Goal: Task Accomplishment & Management: Manage account settings

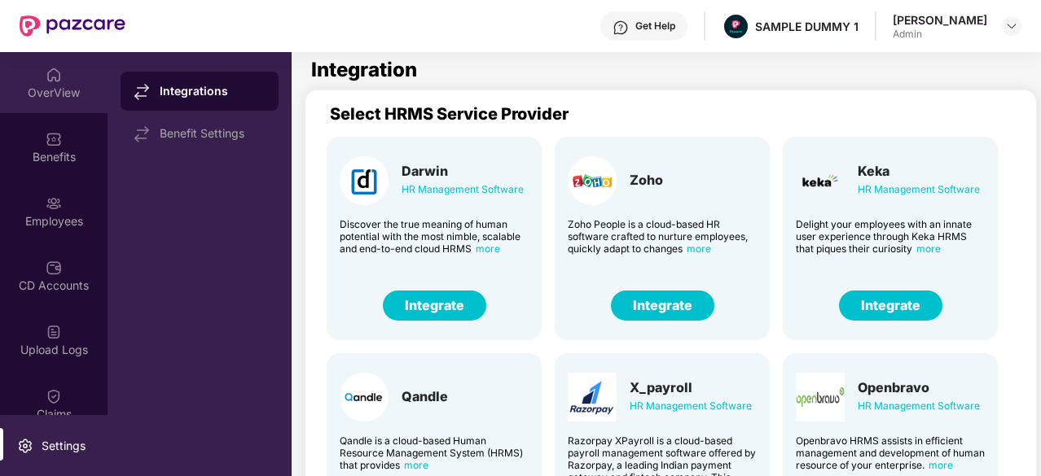
click at [42, 100] on div "OverView" at bounding box center [53, 82] width 107 height 61
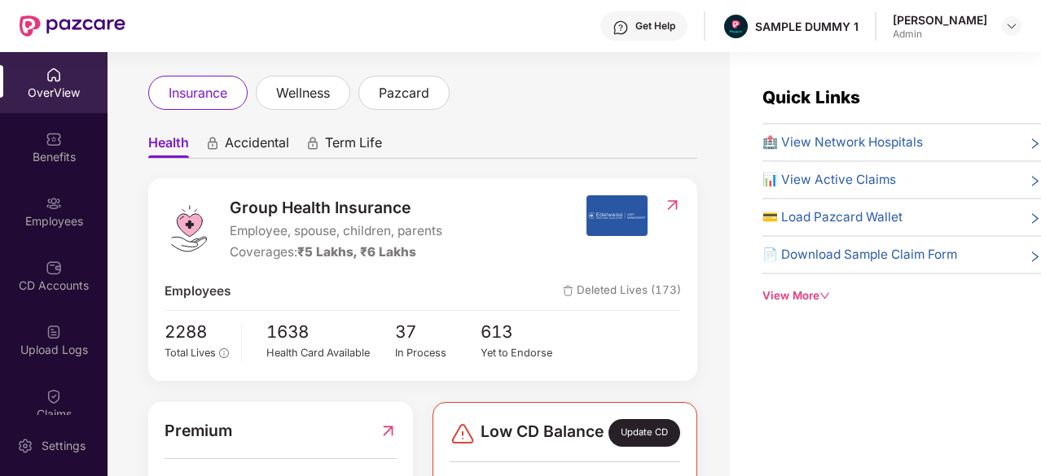
scroll to position [86, 0]
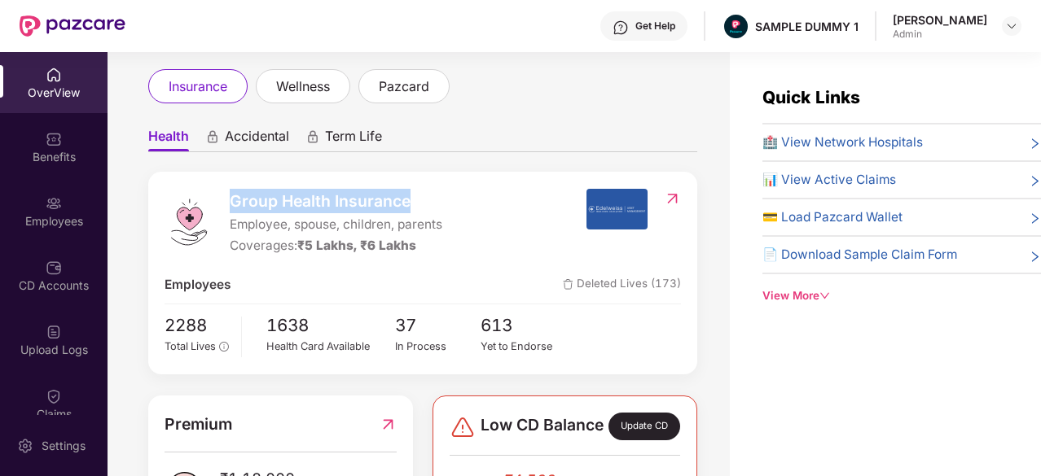
drag, startPoint x: 233, startPoint y: 206, endPoint x: 422, endPoint y: 199, distance: 189.0
click at [422, 199] on span "Group Health Insurance" at bounding box center [336, 201] width 213 height 24
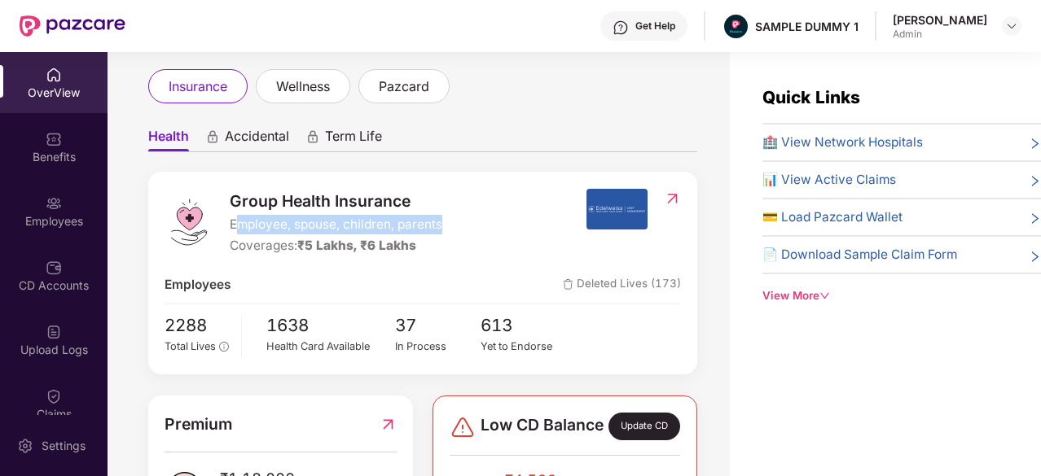
drag, startPoint x: 466, startPoint y: 226, endPoint x: 234, endPoint y: 226, distance: 231.2
click at [234, 226] on div "Group Health Insurance Employee, spouse, children, parents Coverages: ₹5 Lakhs,…" at bounding box center [374, 223] width 421 height 68
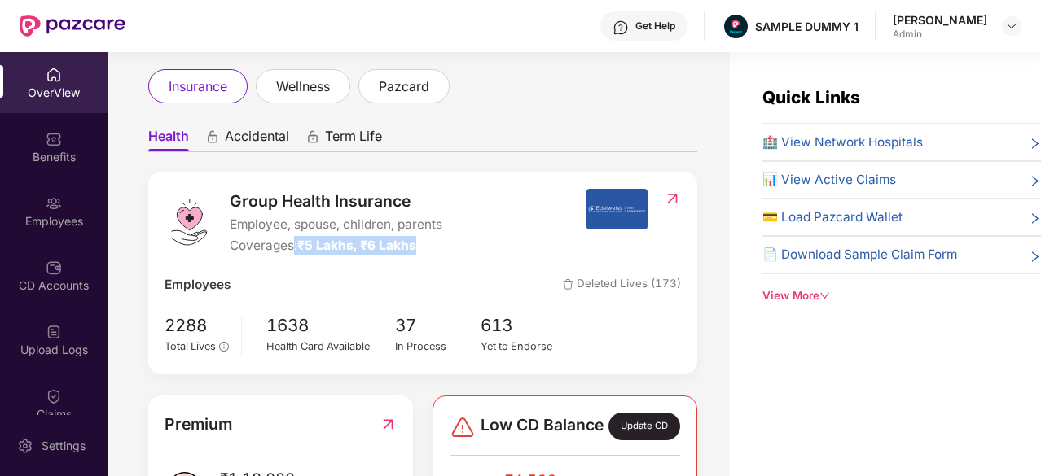
drag, startPoint x: 425, startPoint y: 241, endPoint x: 295, endPoint y: 248, distance: 130.5
click at [295, 248] on div "Coverages: ₹5 Lakhs, ₹6 Lakhs" at bounding box center [336, 246] width 213 height 20
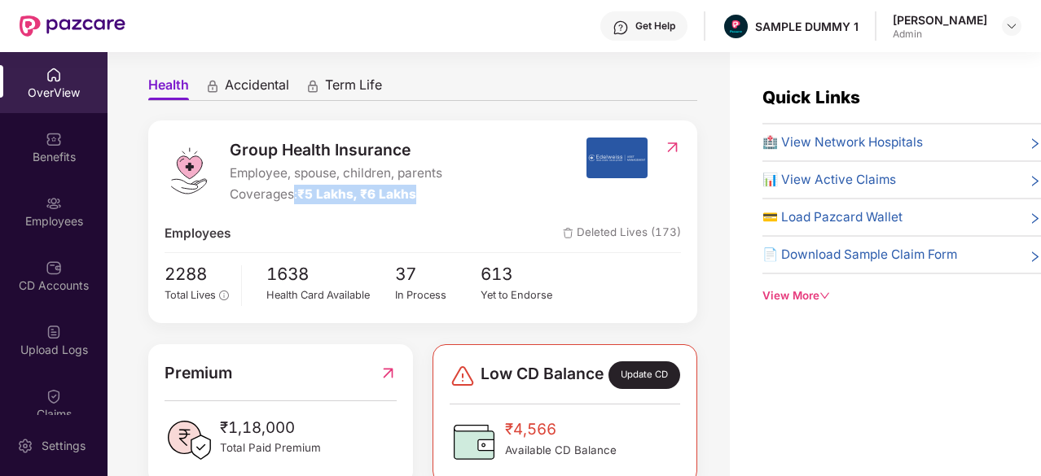
scroll to position [137, 0]
click at [853, 137] on span "🏥 View Network Hospitals" at bounding box center [842, 143] width 160 height 20
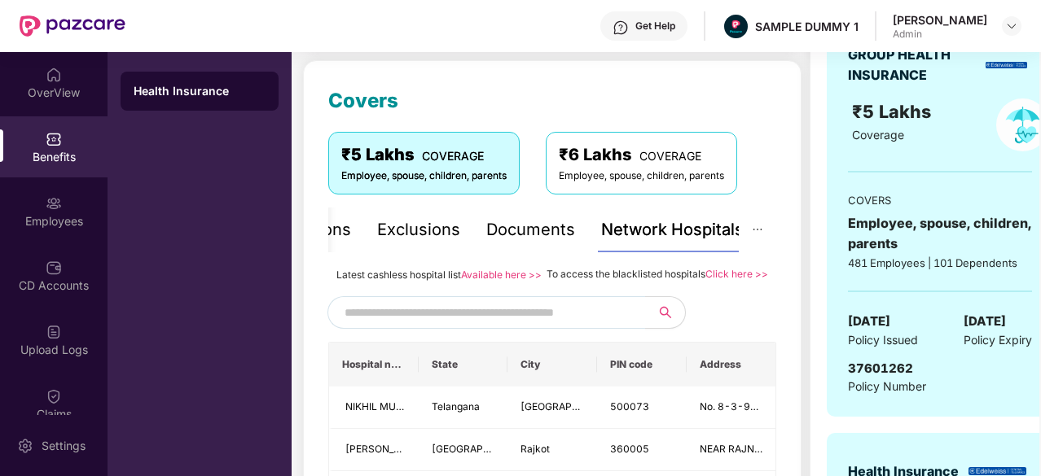
scroll to position [283, 0]
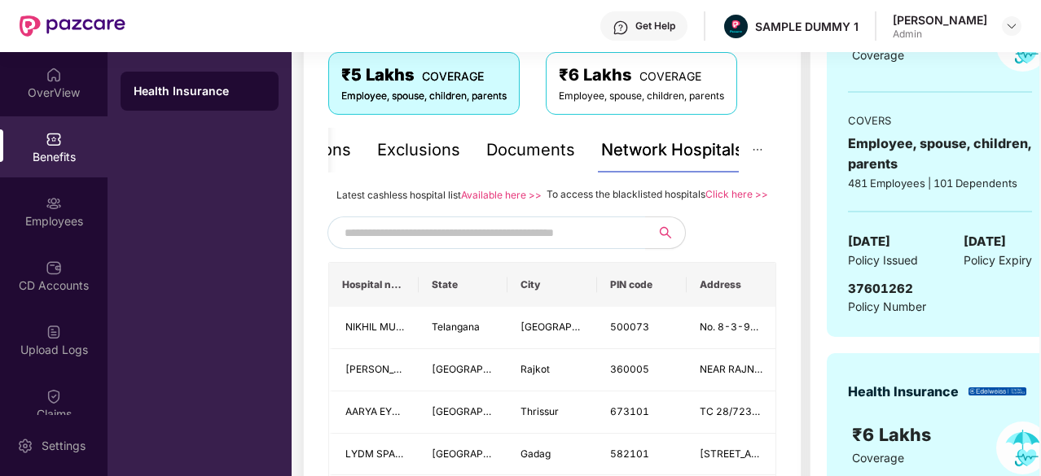
click at [521, 245] on input "text" at bounding box center [483, 233] width 278 height 24
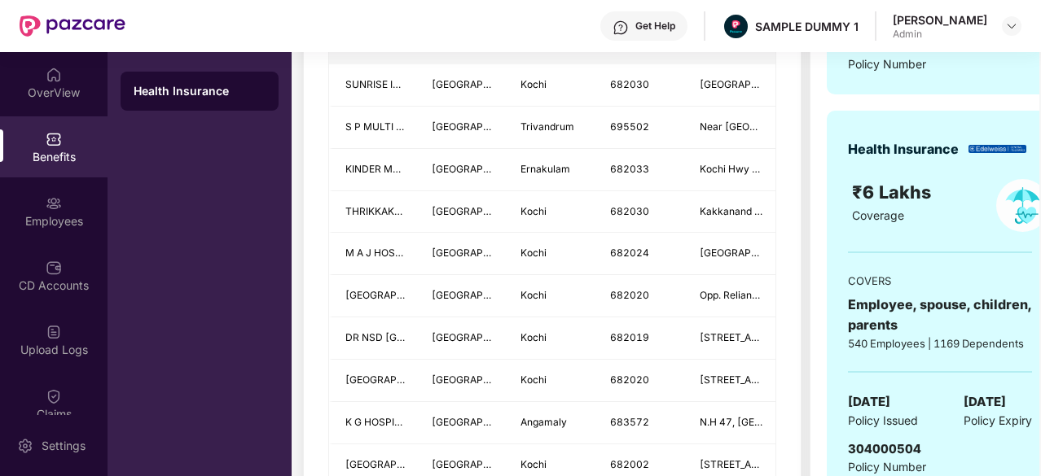
scroll to position [160, 0]
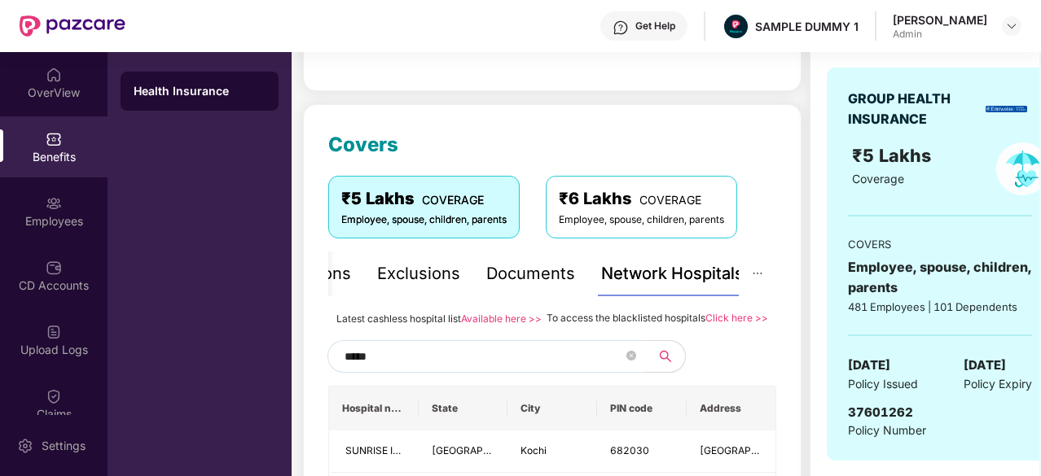
type input "*****"
drag, startPoint x: 540, startPoint y: 315, endPoint x: 741, endPoint y: 320, distance: 201.2
click at [741, 320] on div "Latest cashless hospital list Available here >> To access the blacklisted hospi…" at bounding box center [552, 318] width 448 height 18
click at [757, 371] on div "*****" at bounding box center [552, 356] width 448 height 33
click at [542, 278] on div "Documents" at bounding box center [530, 273] width 89 height 25
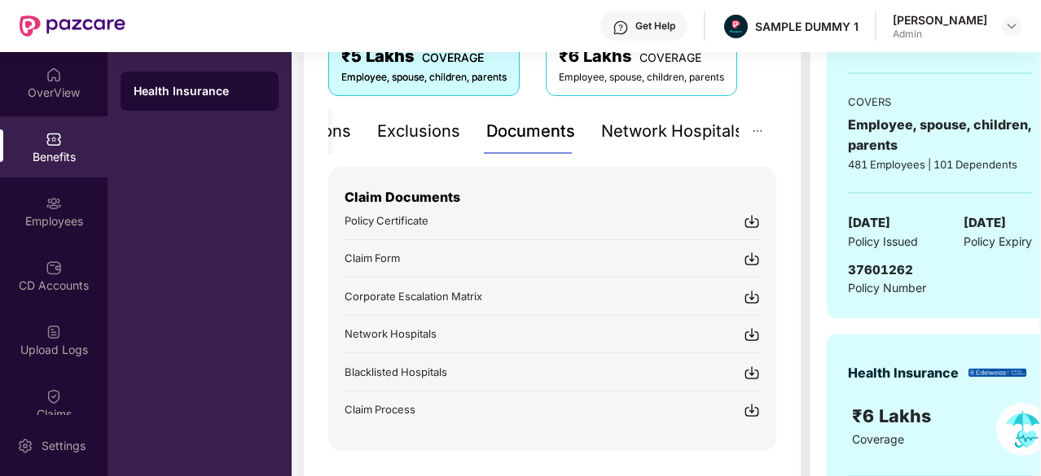
scroll to position [303, 0]
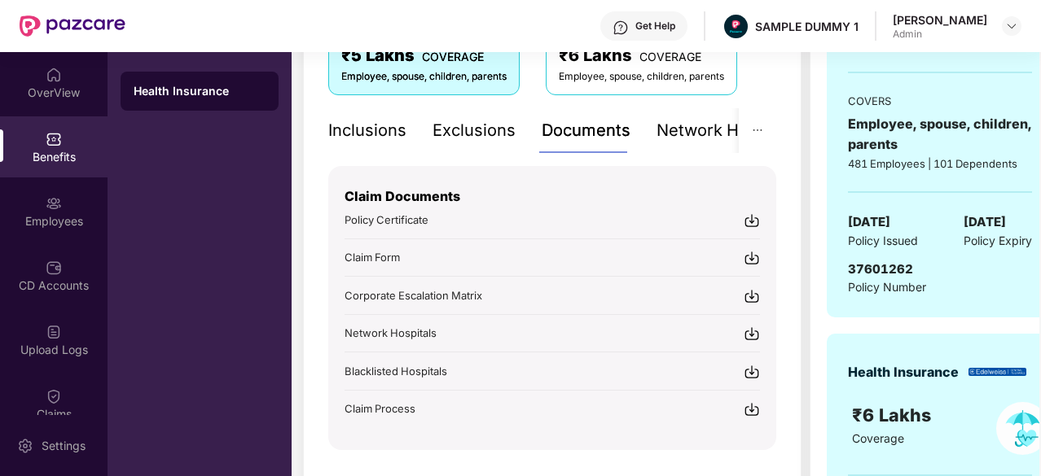
click at [364, 122] on div "Inclusions" at bounding box center [367, 130] width 78 height 25
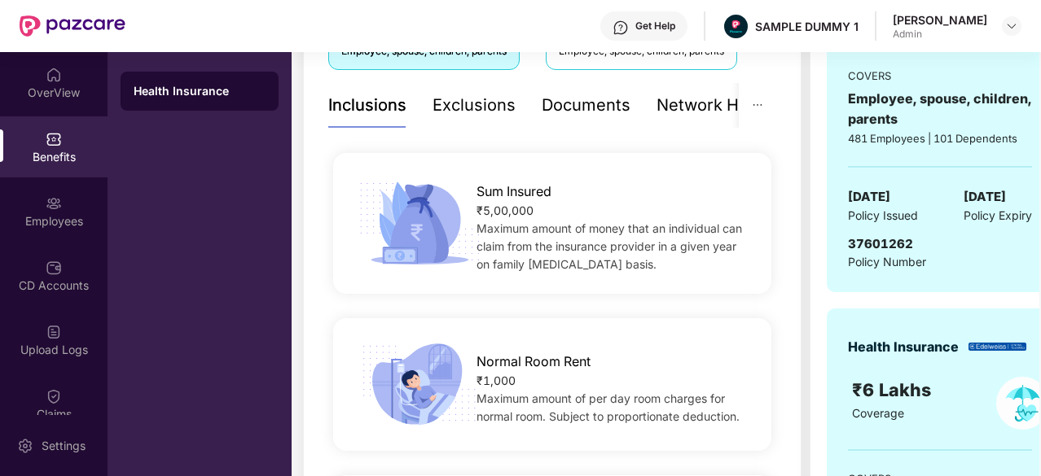
scroll to position [327, 0]
click at [456, 109] on div "Exclusions" at bounding box center [473, 106] width 83 height 25
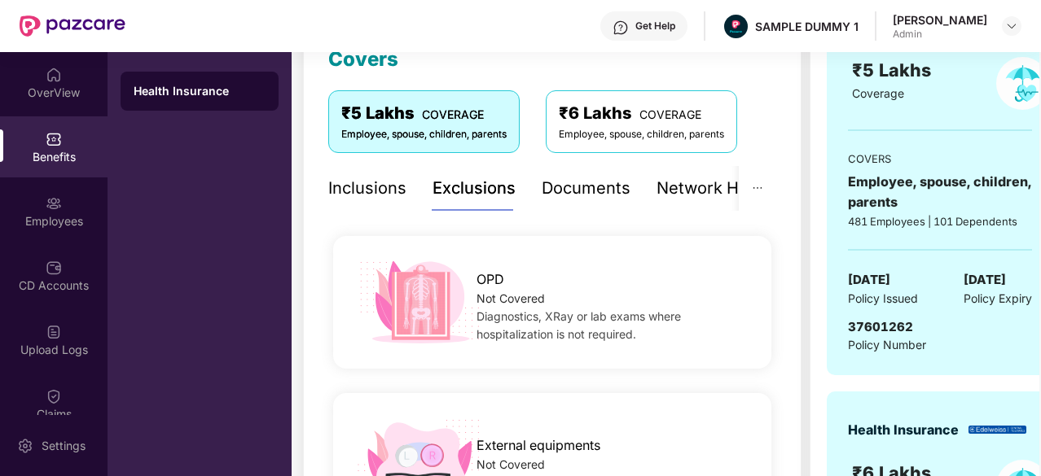
scroll to position [244, 0]
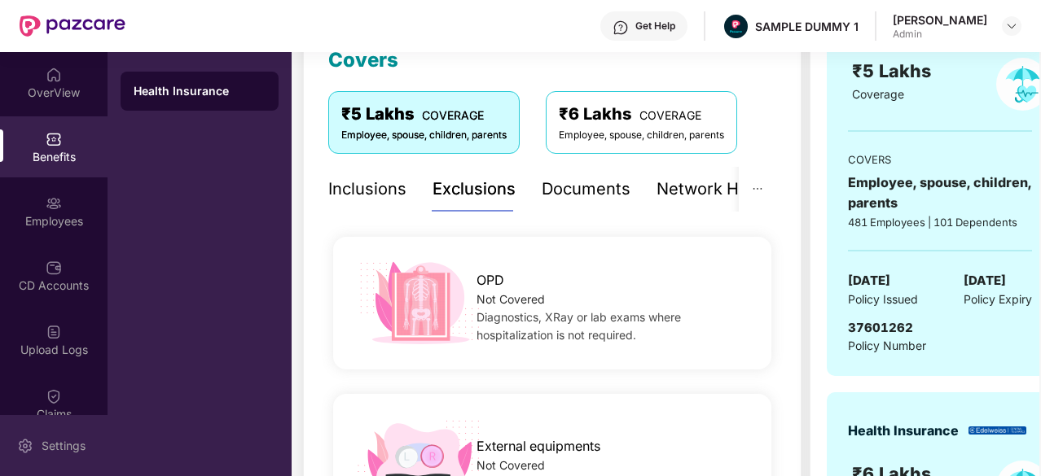
click at [37, 435] on div "Settings" at bounding box center [53, 445] width 107 height 61
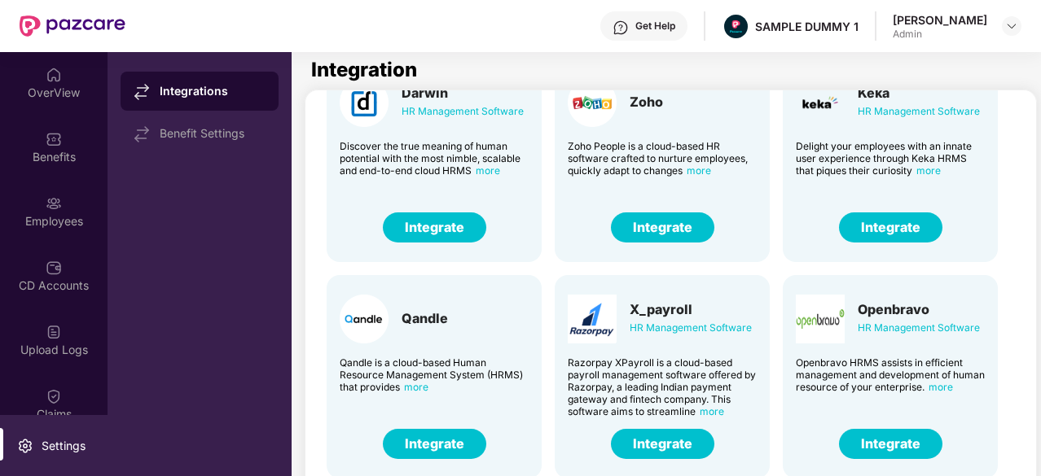
scroll to position [77, 0]
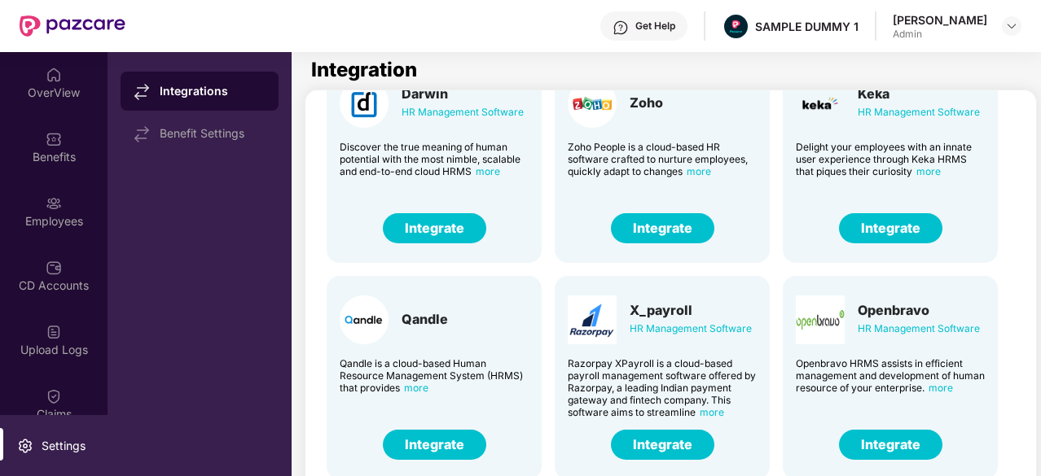
click at [870, 232] on button "Integrate" at bounding box center [890, 228] width 103 height 30
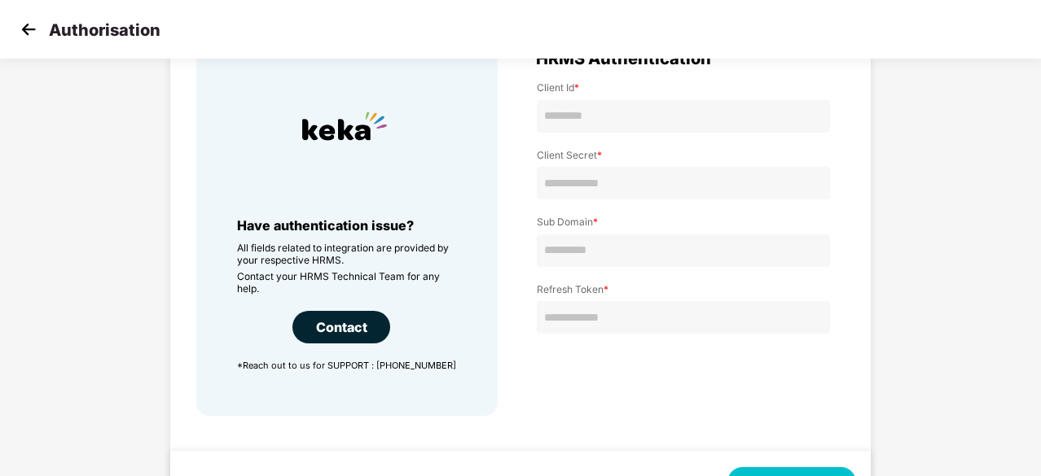
scroll to position [114, 0]
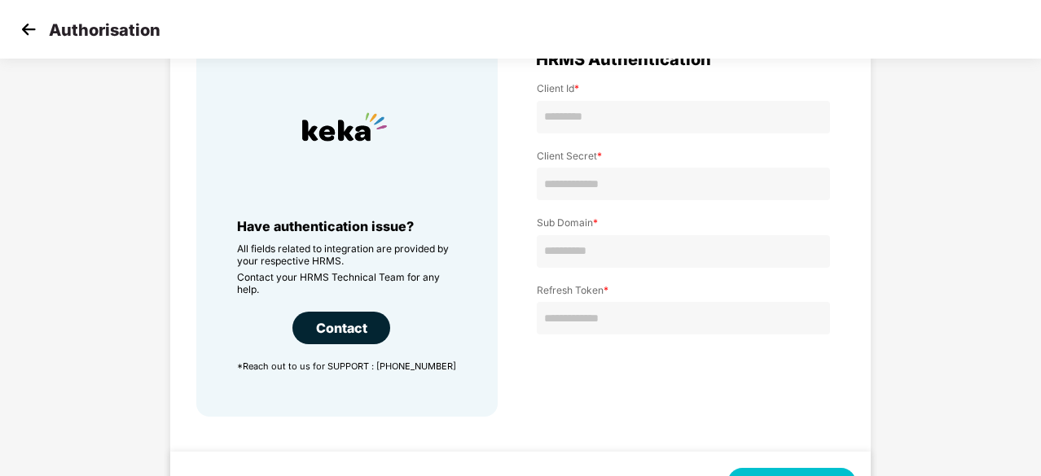
click at [20, 27] on img at bounding box center [28, 29] width 24 height 24
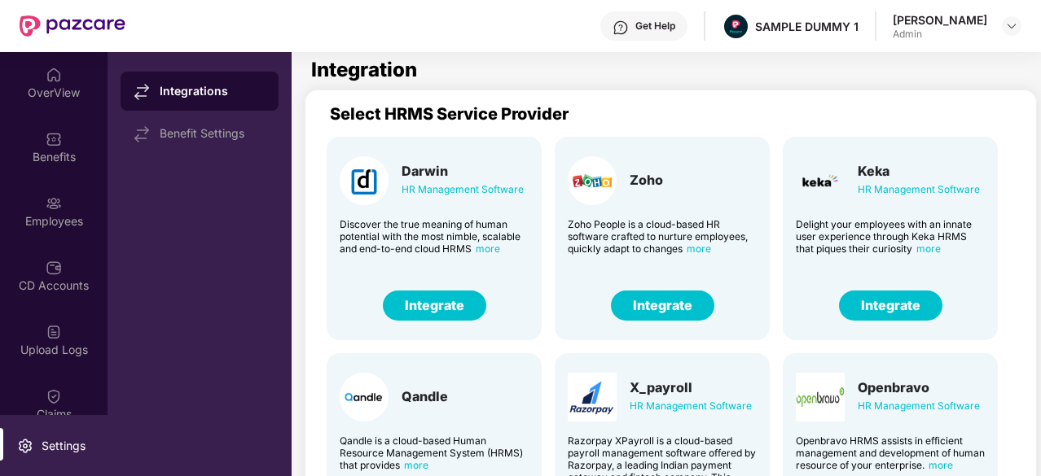
click at [891, 299] on button "Integrate" at bounding box center [890, 306] width 103 height 30
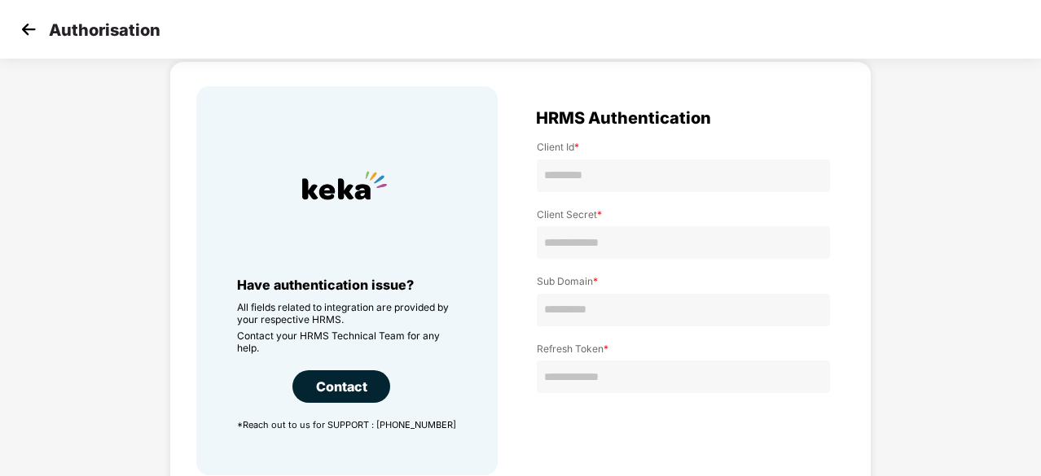
scroll to position [55, 0]
click at [20, 27] on img at bounding box center [28, 29] width 24 height 24
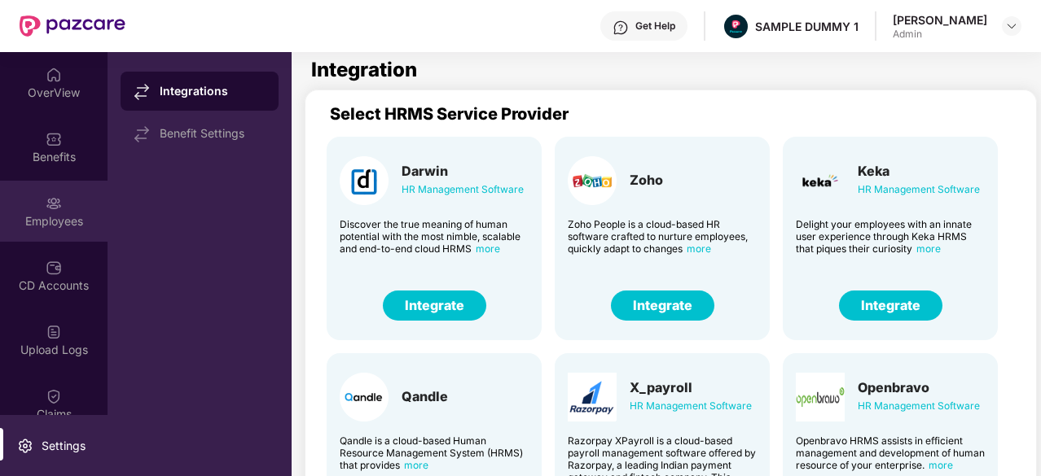
click at [57, 206] on img at bounding box center [54, 203] width 16 height 16
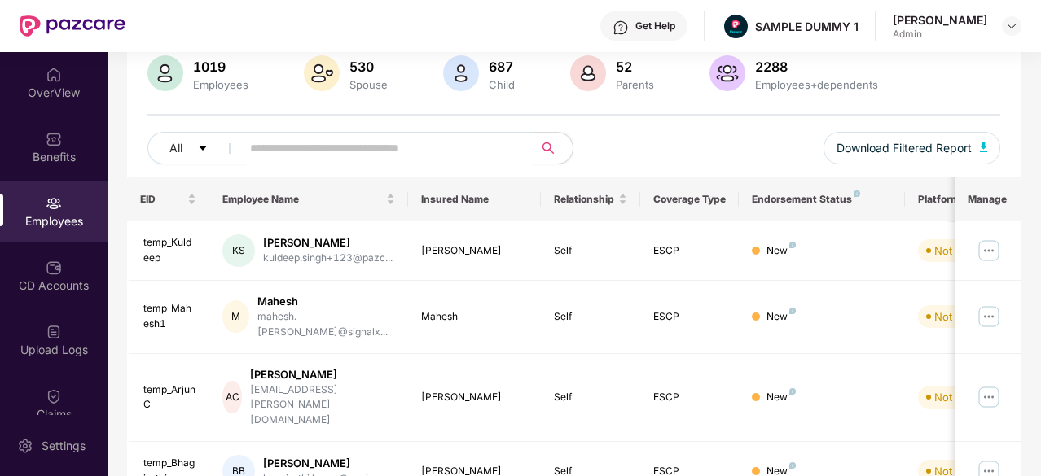
scroll to position [128, 0]
drag, startPoint x: 198, startPoint y: 193, endPoint x: 735, endPoint y: 194, distance: 537.4
click at [735, 194] on tr "EID Employee Name Insured Name Relationship Coverage Type Endorsement Status Pl…" at bounding box center [656, 198] width 1059 height 44
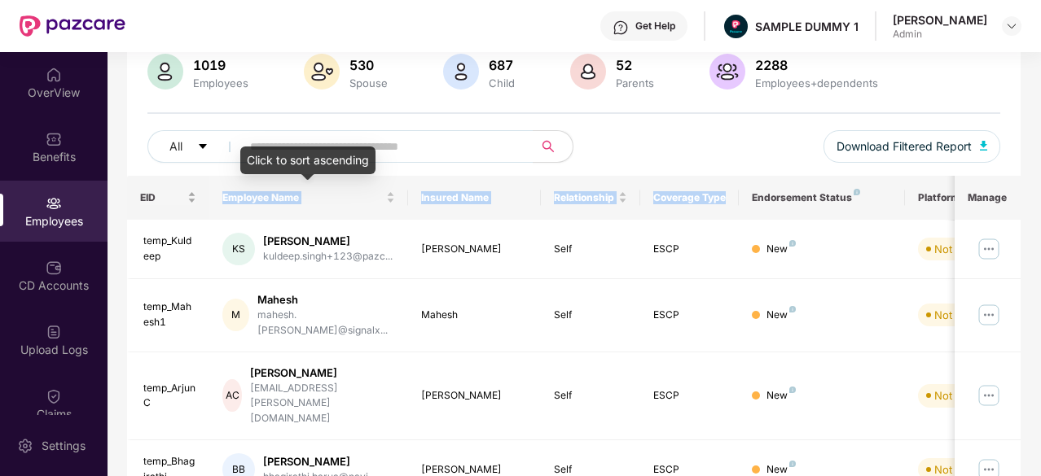
drag, startPoint x: 735, startPoint y: 194, endPoint x: 158, endPoint y: 203, distance: 577.4
click at [158, 203] on tr "EID Employee Name Insured Name Relationship Coverage Type Endorsement Status Pl…" at bounding box center [656, 198] width 1059 height 44
click at [655, 176] on th "Coverage Type" at bounding box center [689, 198] width 99 height 44
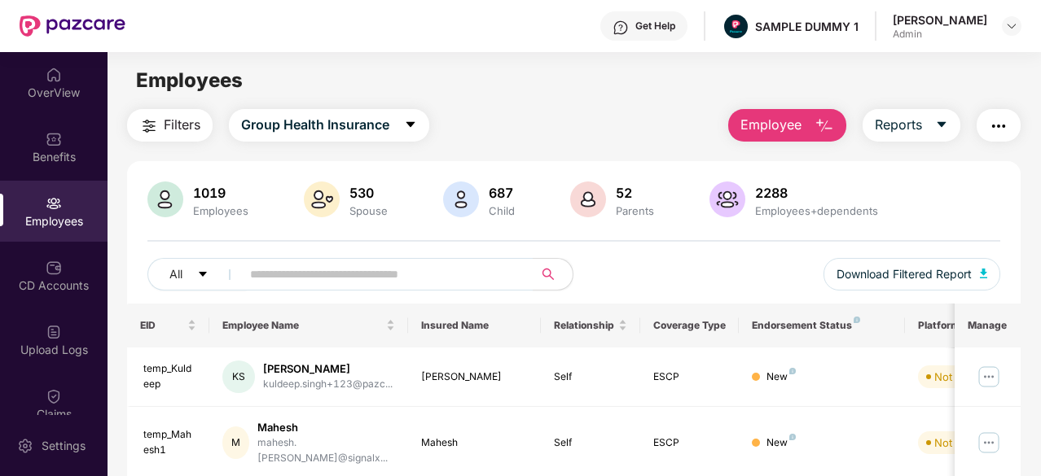
scroll to position [1, 0]
click at [816, 118] on img "button" at bounding box center [824, 126] width 20 height 20
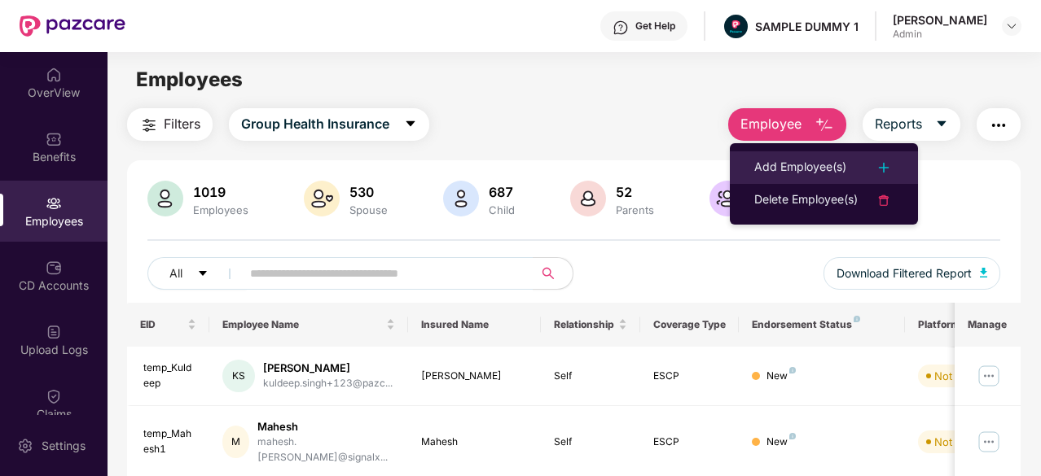
click at [795, 160] on div "Add Employee(s)" at bounding box center [800, 168] width 92 height 20
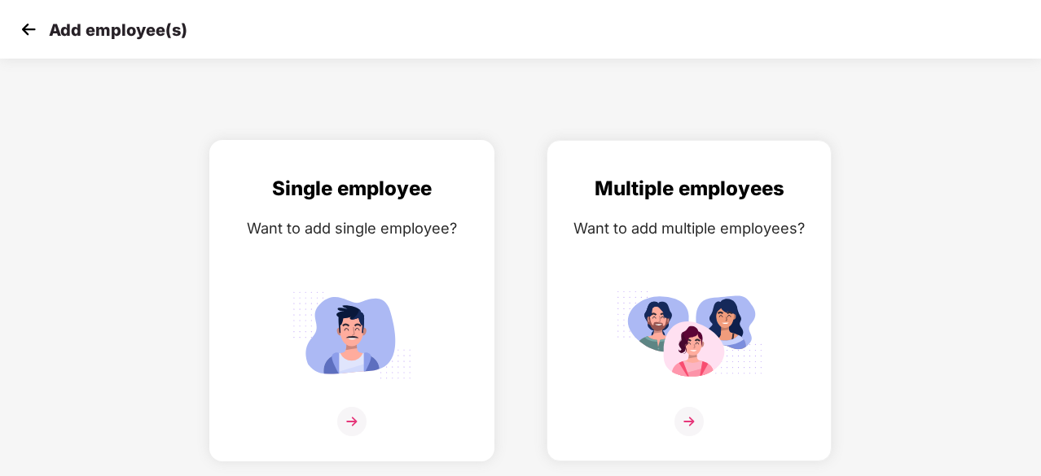
click at [378, 273] on div "Single employee Want to add single employee?" at bounding box center [351, 314] width 251 height 283
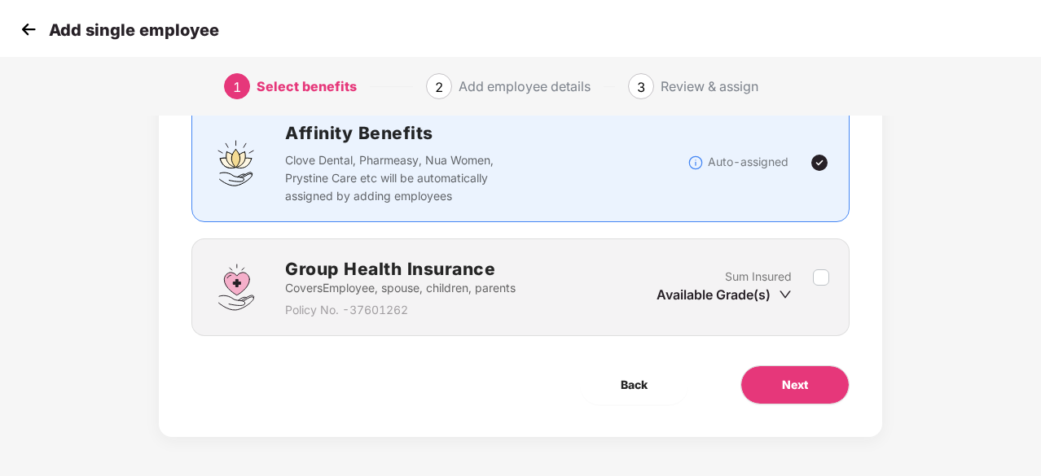
scroll to position [124, 0]
click at [763, 375] on button "Next" at bounding box center [794, 385] width 109 height 39
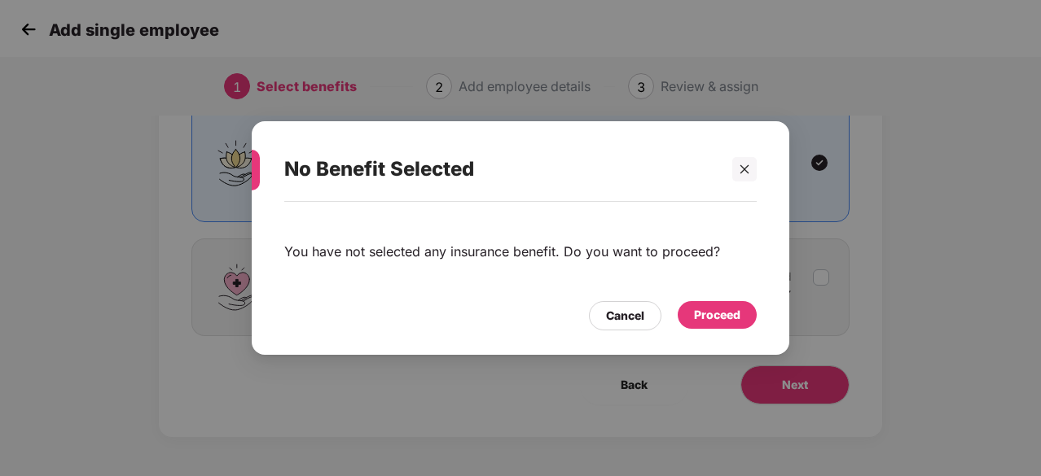
click at [710, 327] on div "Proceed" at bounding box center [716, 315] width 79 height 28
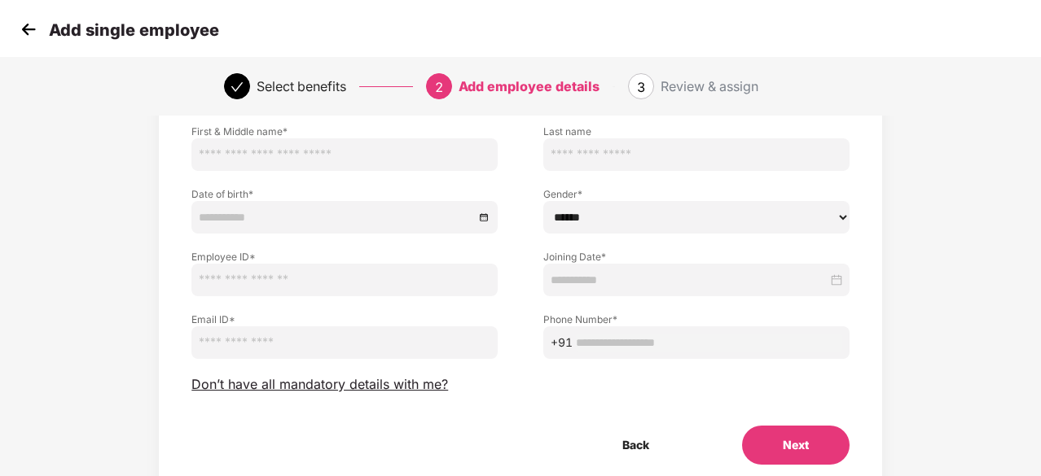
scroll to position [113, 0]
click at [710, 327] on label "Phone Number *" at bounding box center [696, 320] width 306 height 14
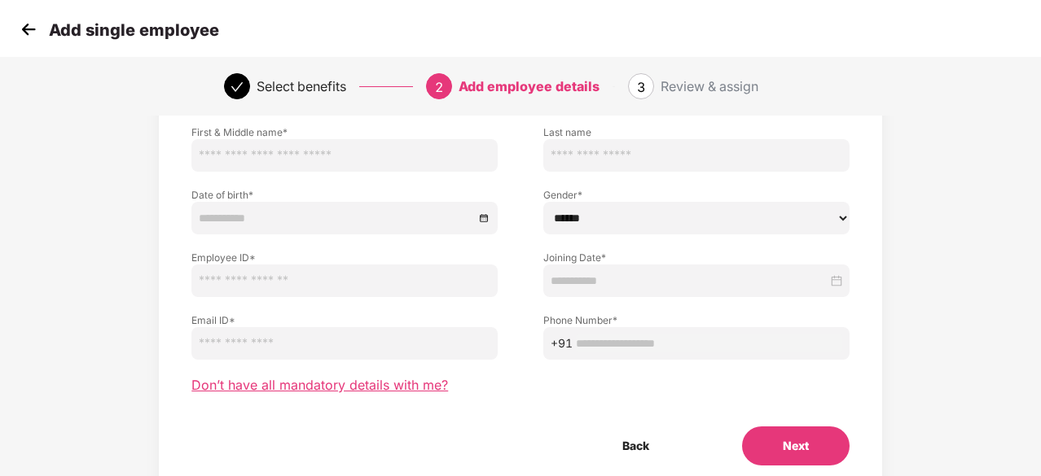
click at [394, 380] on span "Don’t have all mandatory details with me?" at bounding box center [319, 385] width 256 height 17
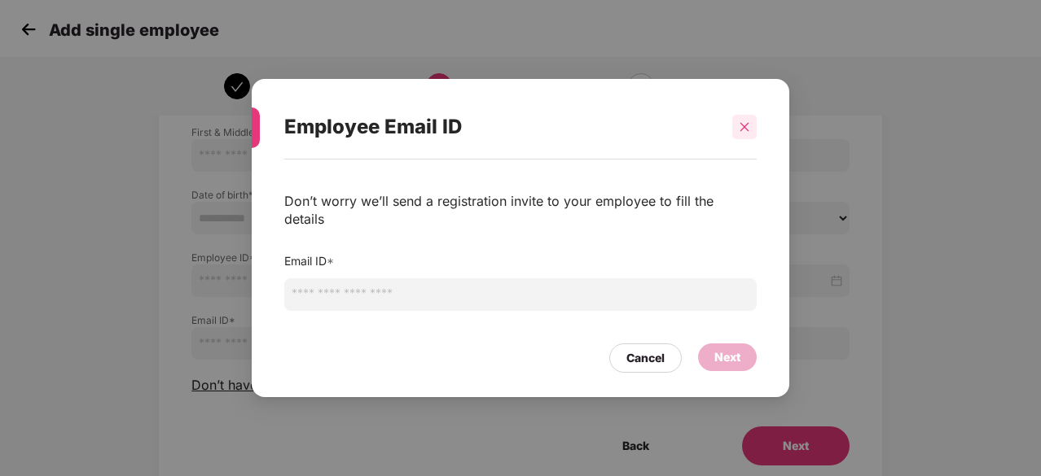
click at [743, 133] on icon "close" at bounding box center [744, 126] width 11 height 11
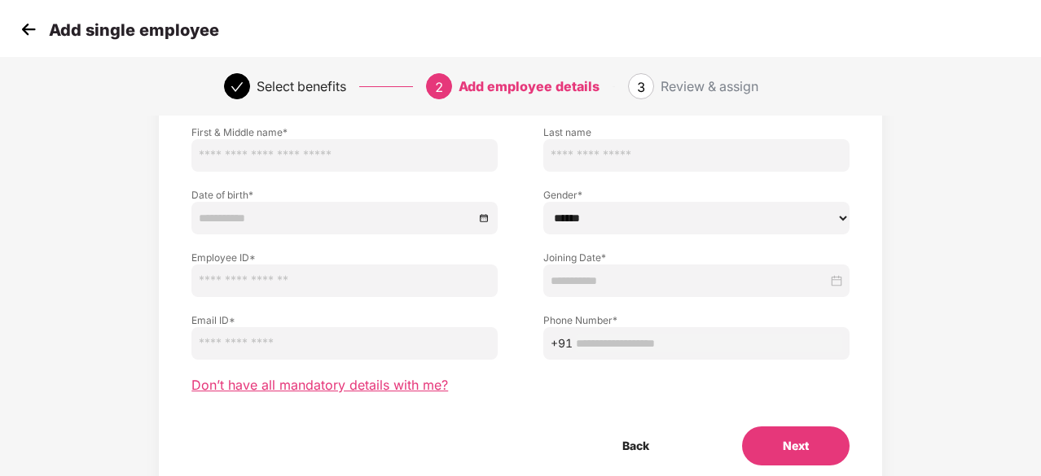
click at [384, 390] on span "Don’t have all mandatory details with me?" at bounding box center [319, 385] width 256 height 17
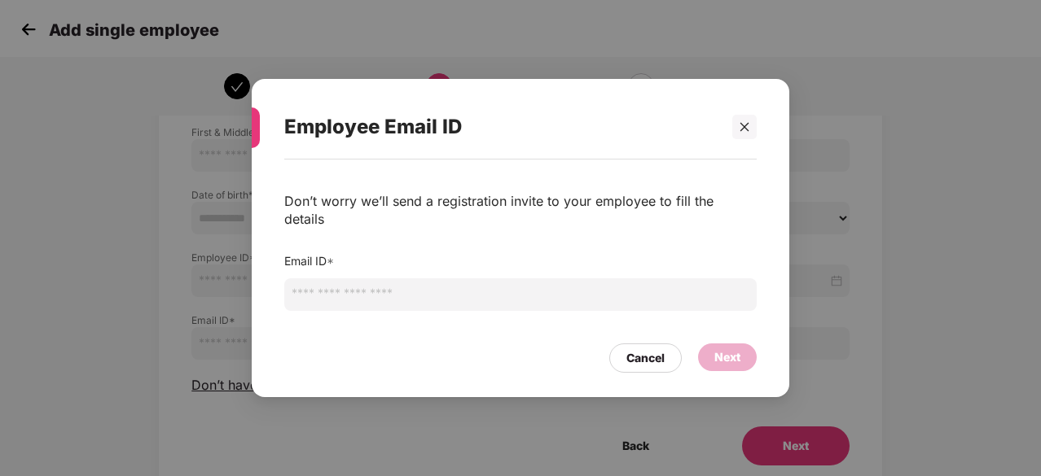
click at [730, 134] on div at bounding box center [736, 127] width 39 height 24
click at [750, 134] on div at bounding box center [744, 127] width 24 height 24
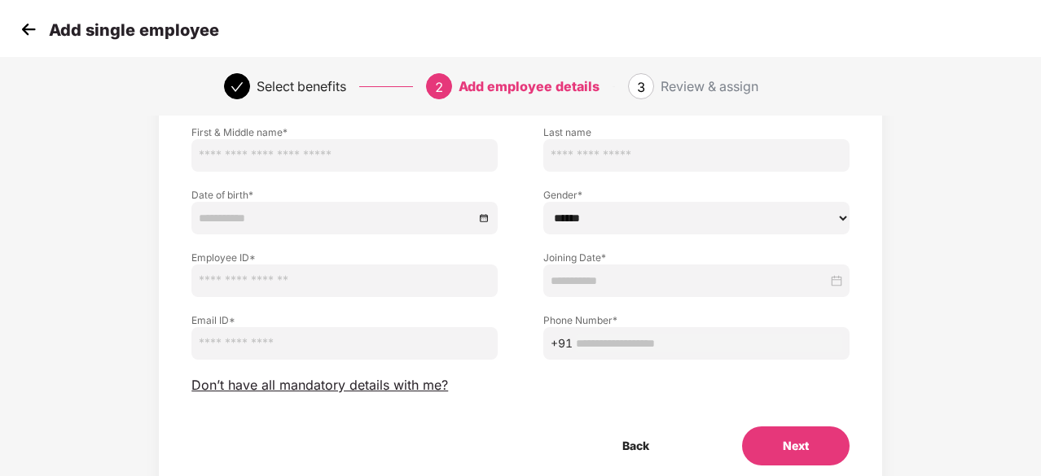
click at [28, 26] on img at bounding box center [28, 29] width 24 height 24
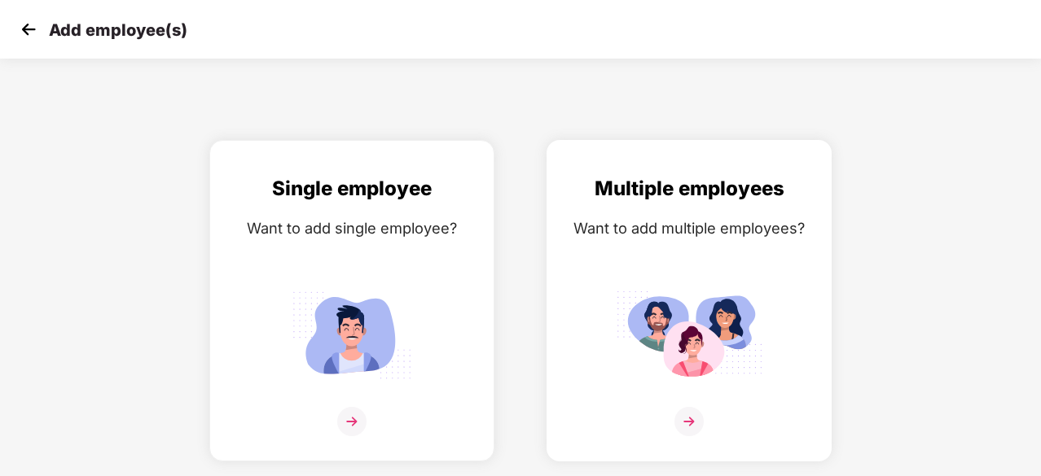
click at [719, 261] on div "Multiple employees Want to add multiple employees?" at bounding box center [688, 314] width 251 height 283
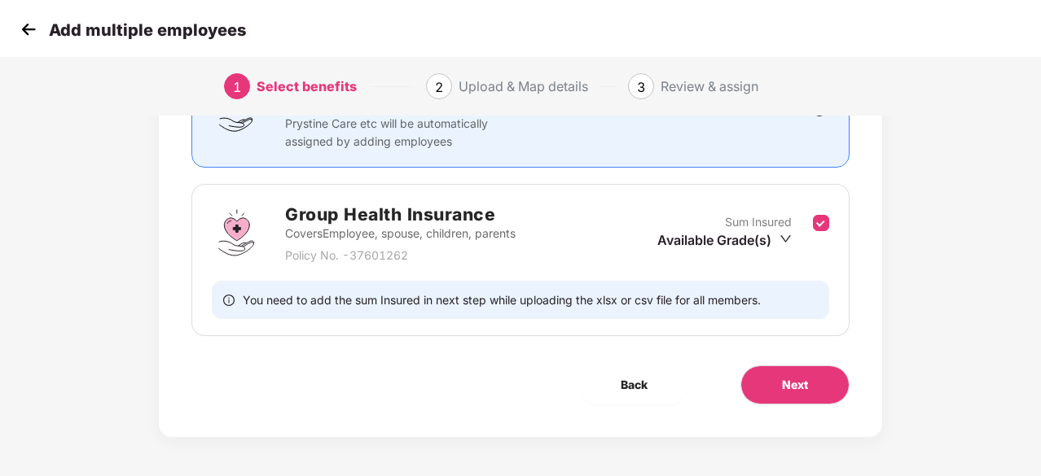
scroll to position [178, 0]
click at [818, 377] on button "Next" at bounding box center [794, 385] width 109 height 39
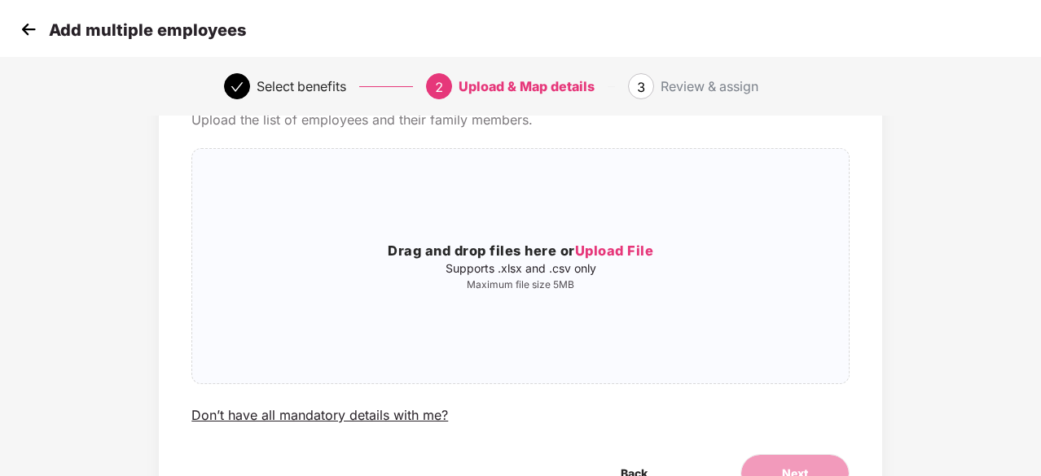
scroll to position [88, 0]
click at [23, 24] on img at bounding box center [28, 29] width 24 height 24
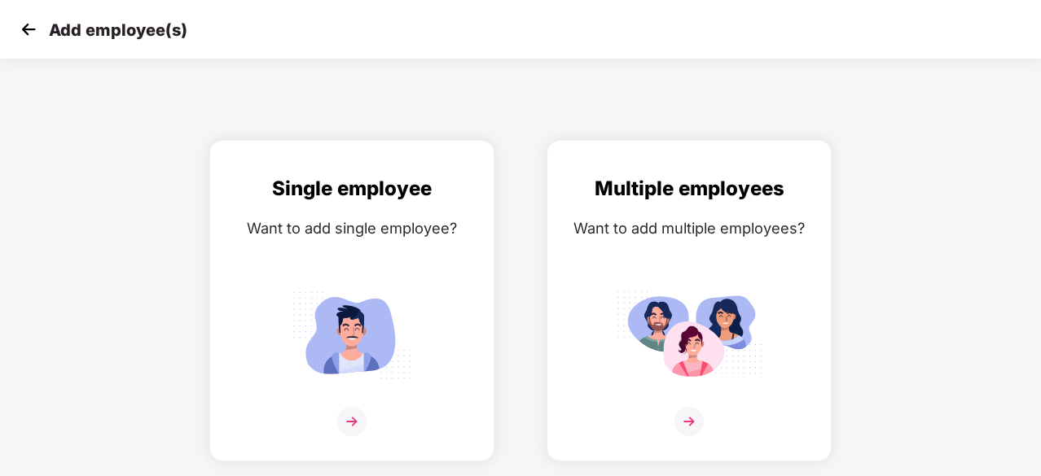
click at [23, 24] on img at bounding box center [28, 29] width 24 height 24
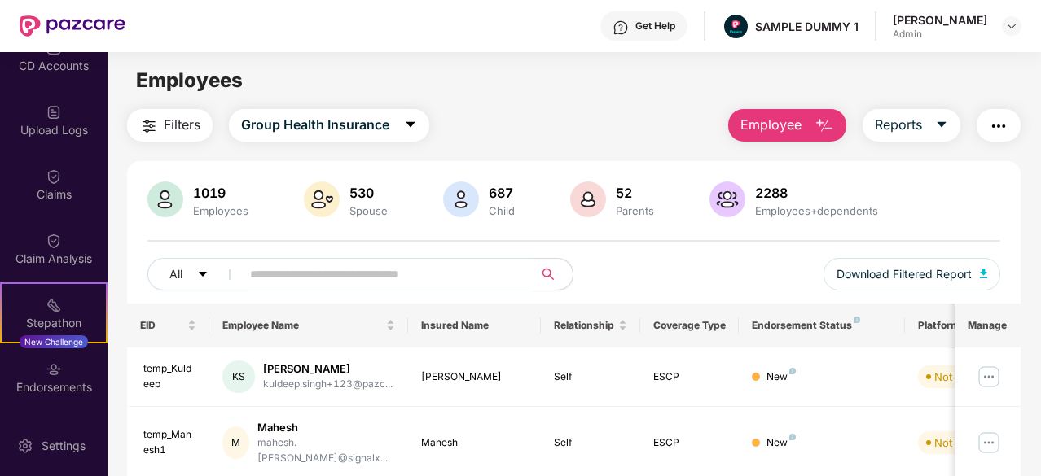
scroll to position [217, 0]
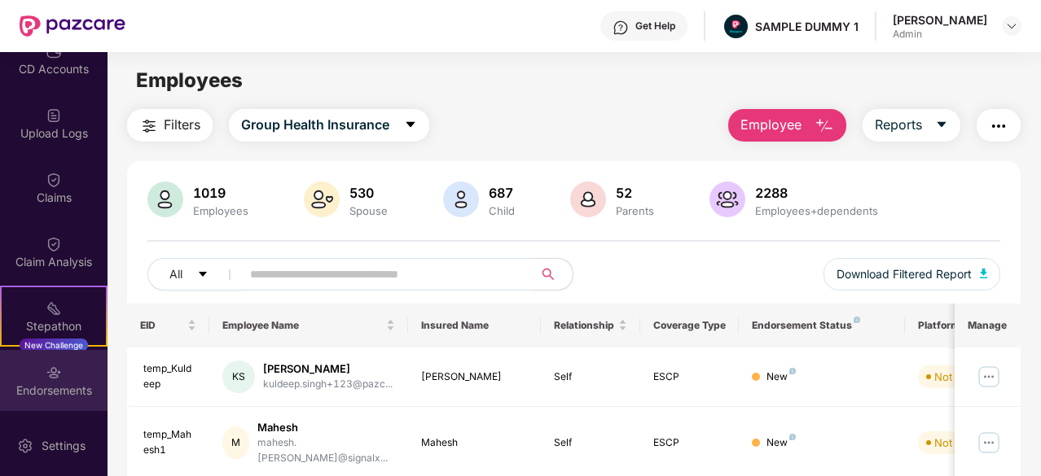
click at [58, 395] on div "Endorsements" at bounding box center [53, 391] width 107 height 16
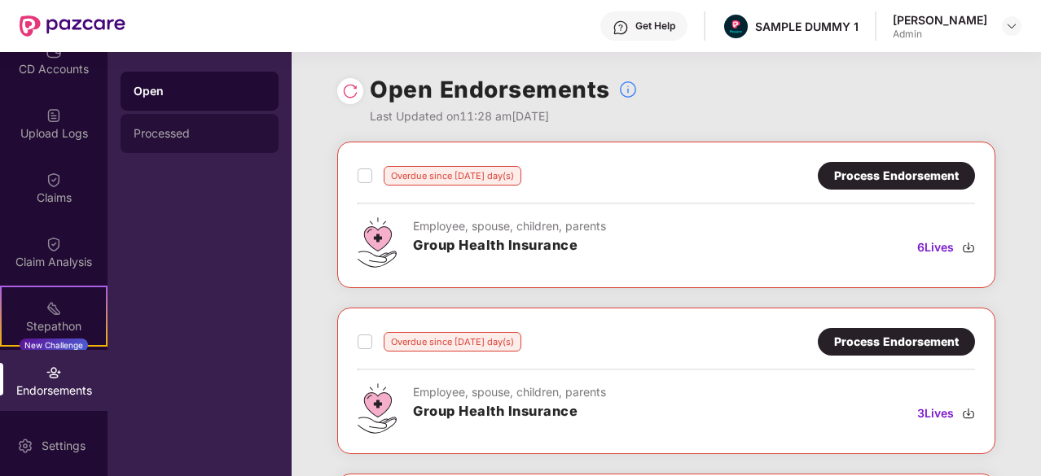
click at [147, 127] on div "Processed" at bounding box center [200, 133] width 132 height 13
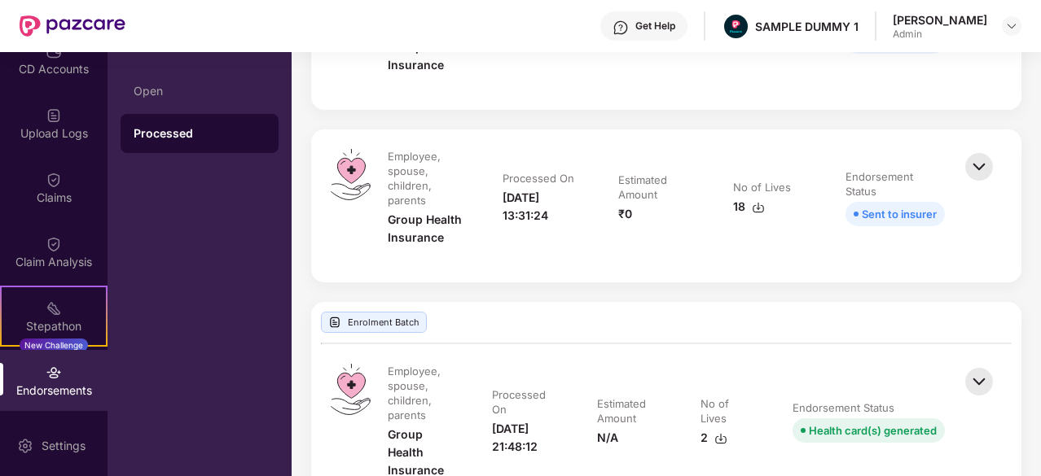
scroll to position [1012, 0]
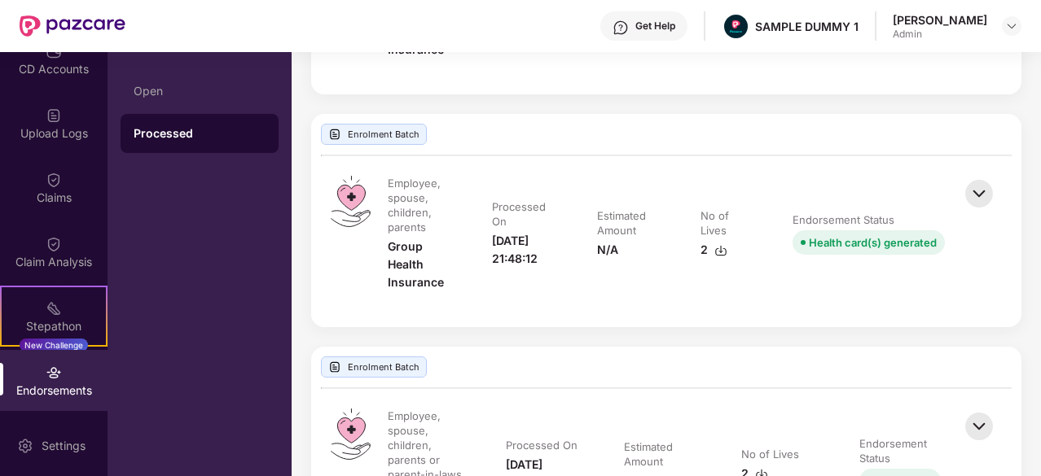
click at [935, 255] on td "Endorsement Status Health card(s) generated" at bounding box center [868, 242] width 185 height 132
click at [982, 181] on img at bounding box center [979, 194] width 36 height 36
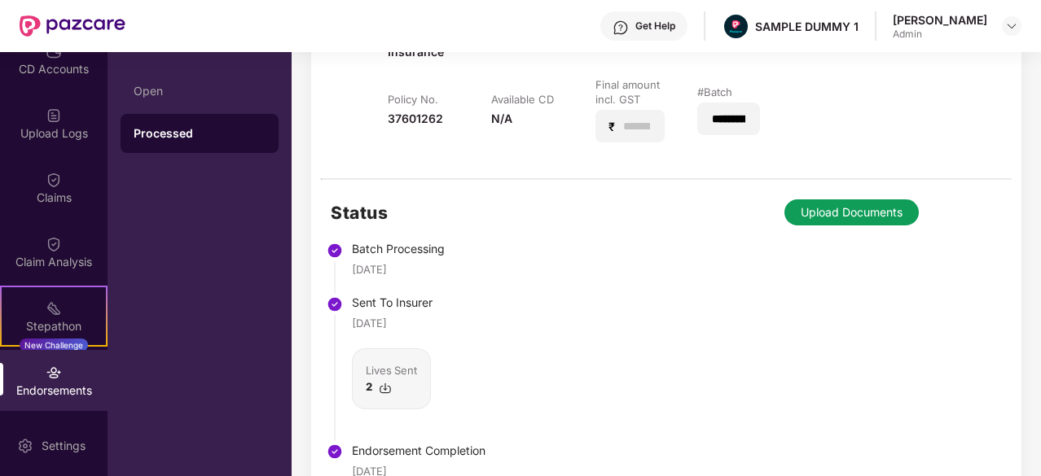
scroll to position [1323, 0]
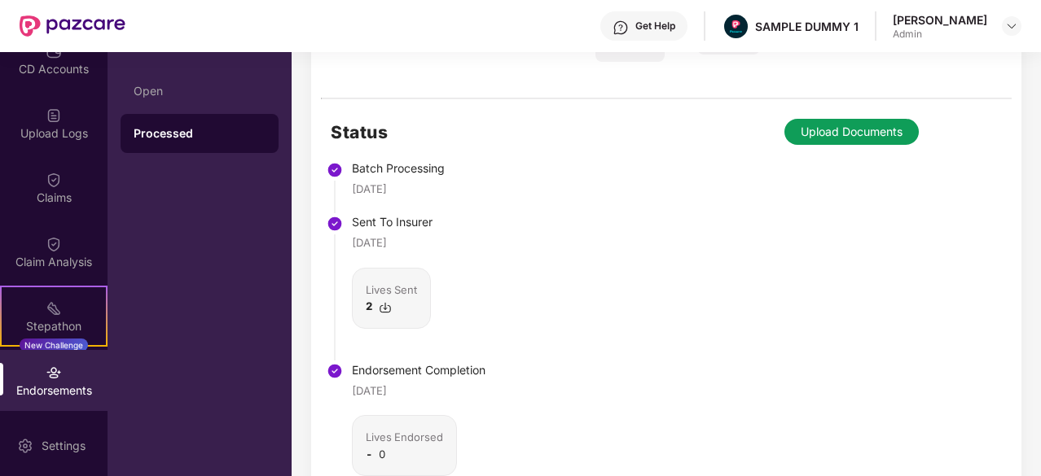
drag, startPoint x: 431, startPoint y: 186, endPoint x: 373, endPoint y: 180, distance: 58.2
click at [373, 181] on div "04 Jan 2024" at bounding box center [419, 189] width 134 height 16
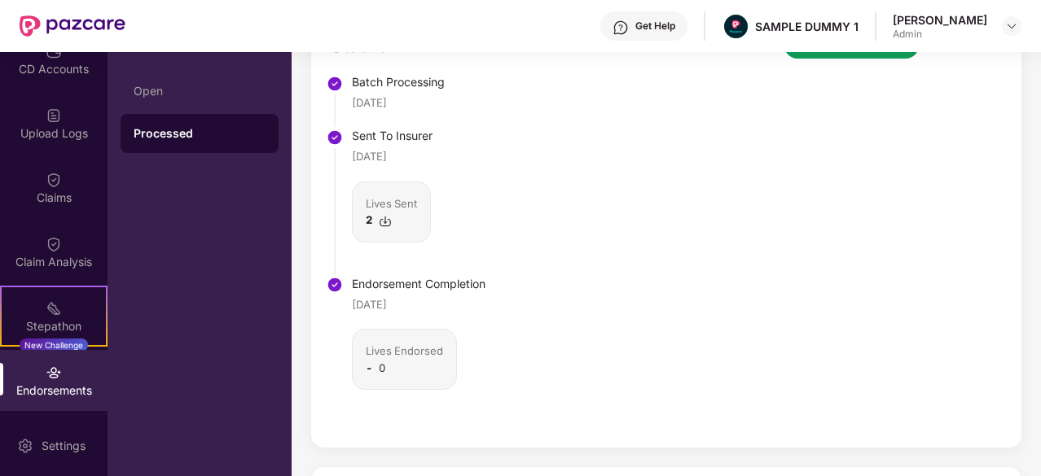
scroll to position [1409, 0]
drag, startPoint x: 427, startPoint y: 301, endPoint x: 346, endPoint y: 304, distance: 80.6
click at [346, 304] on li "Endorsement Completion 25 June 2025 Lives Endorsed - 0" at bounding box center [408, 354] width 155 height 147
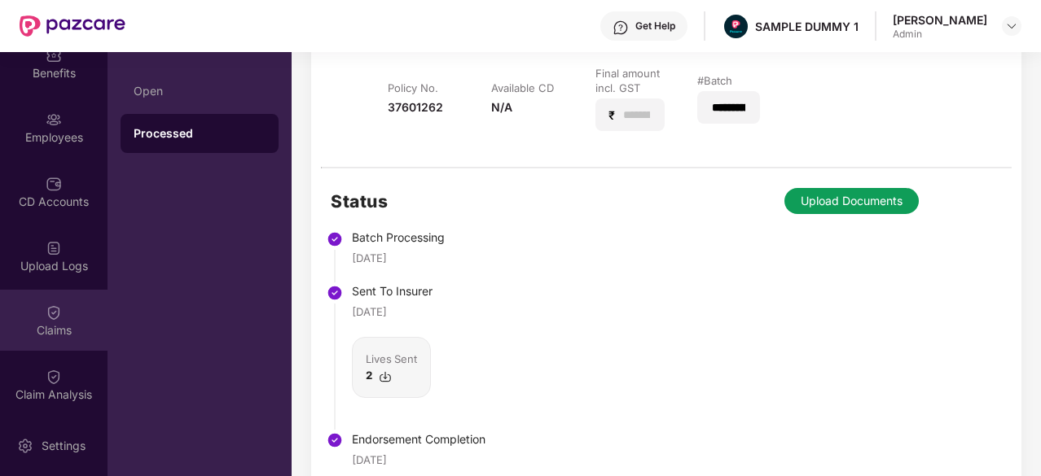
scroll to position [81, 0]
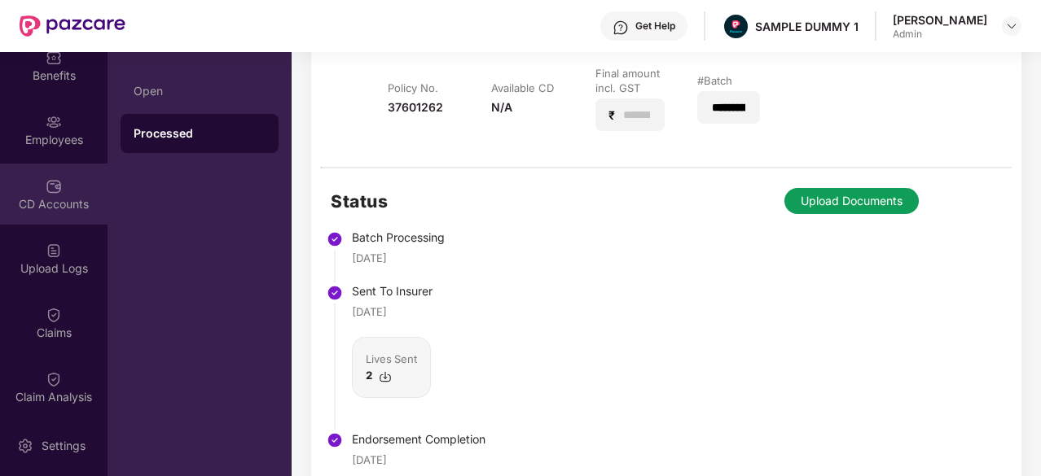
click at [54, 205] on div "CD Accounts" at bounding box center [53, 204] width 107 height 16
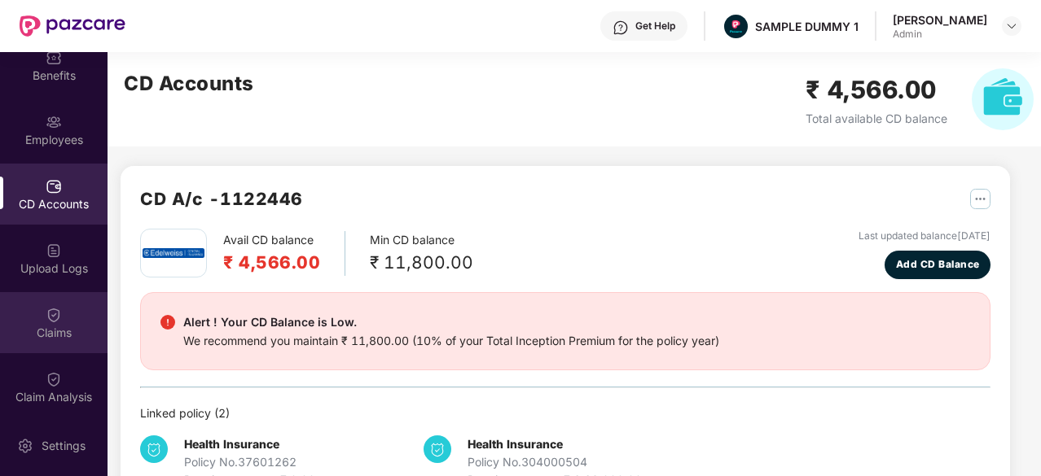
click at [56, 307] on img at bounding box center [54, 315] width 16 height 16
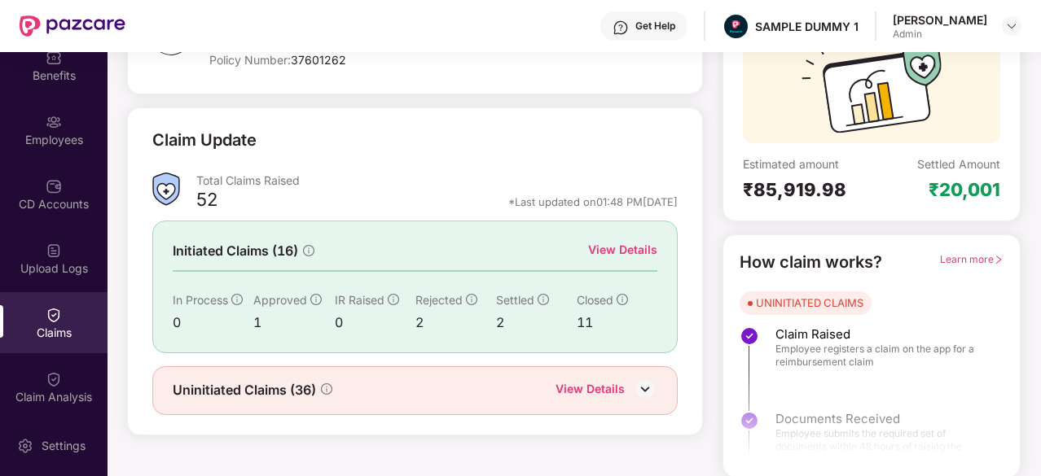
scroll to position [160, 0]
click at [630, 247] on div "View Details" at bounding box center [622, 250] width 69 height 18
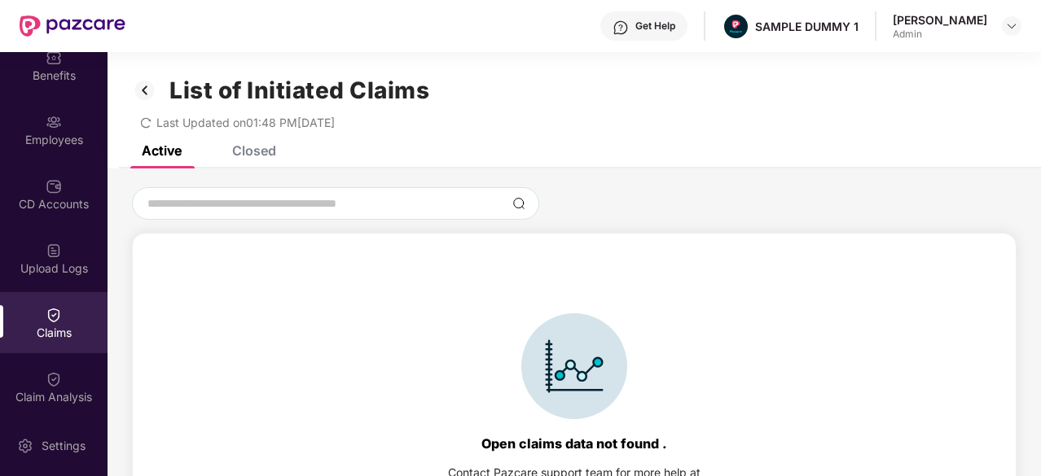
click at [254, 142] on div "List of Initiated Claims Last Updated on 01:48 PM, 28 Aug 2025" at bounding box center [573, 99] width 933 height 94
click at [255, 143] on div "List of Initiated Claims Last Updated on 01:48 PM, 28 Aug 2025" at bounding box center [573, 99] width 933 height 94
click at [256, 152] on div "Closed" at bounding box center [254, 150] width 44 height 16
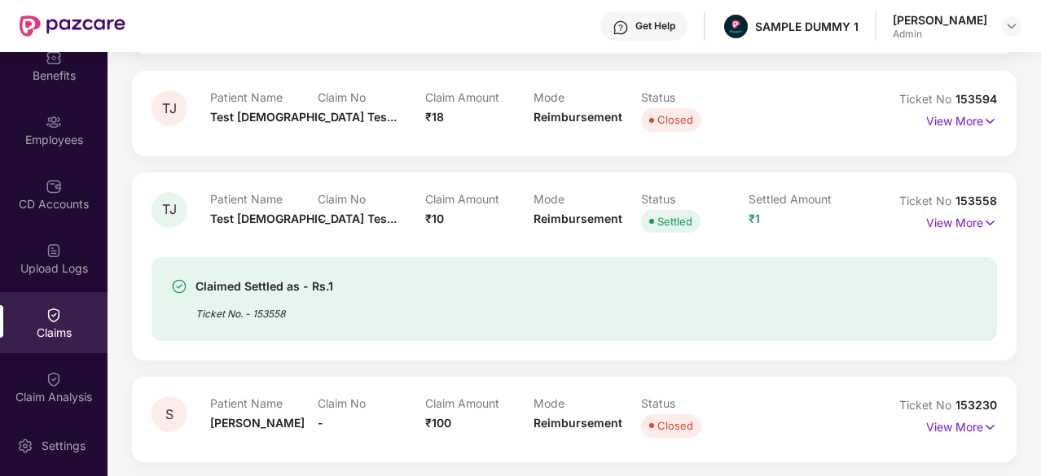
scroll to position [262, 0]
click at [956, 223] on p "View More" at bounding box center [961, 222] width 71 height 22
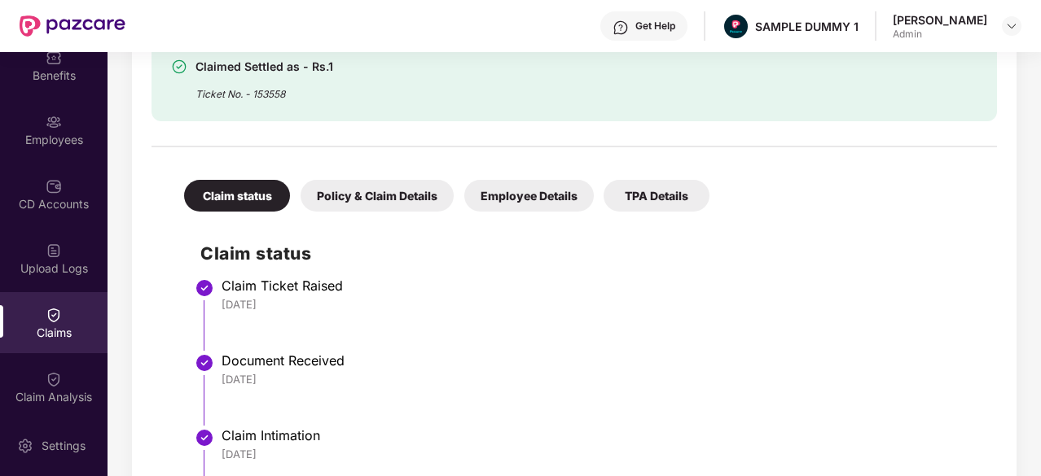
scroll to position [641, 0]
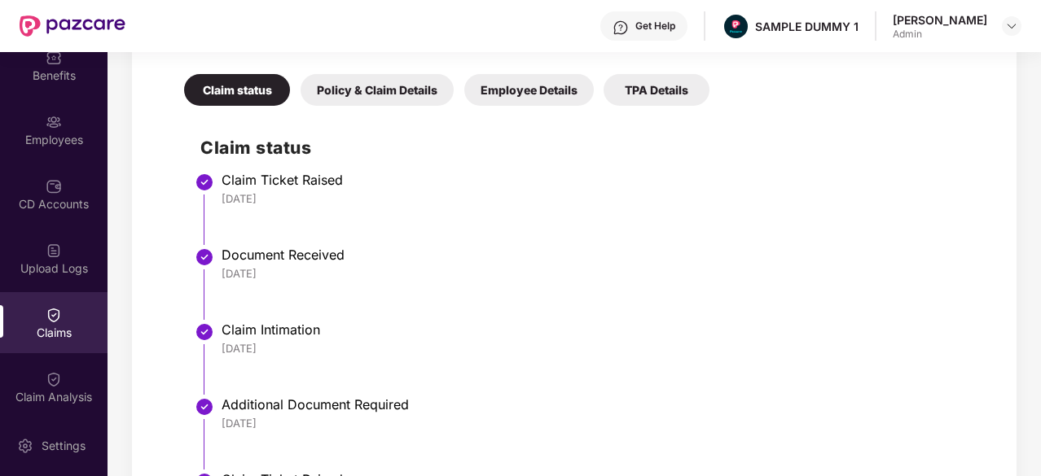
drag, startPoint x: 283, startPoint y: 199, endPoint x: 214, endPoint y: 195, distance: 69.4
click at [214, 195] on li "Claim Ticket Raised 26 Jun 2025" at bounding box center [590, 215] width 780 height 75
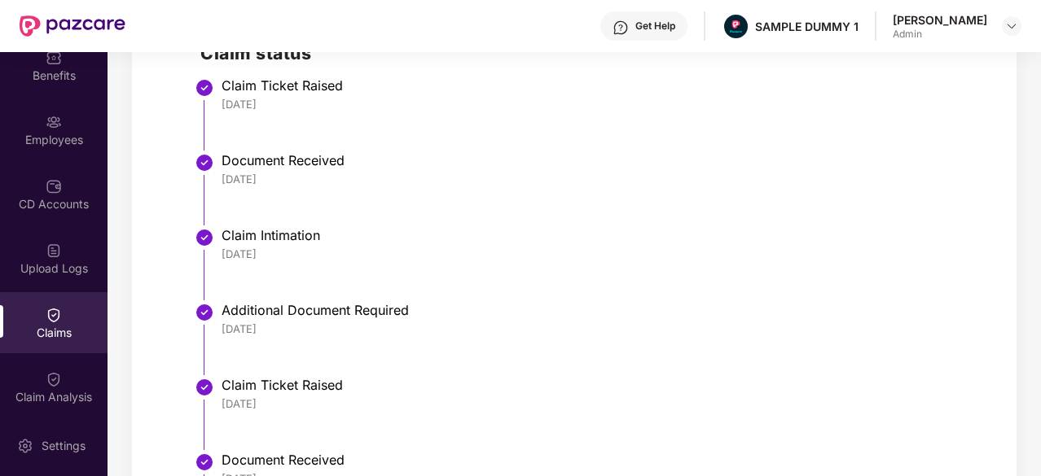
scroll to position [739, 0]
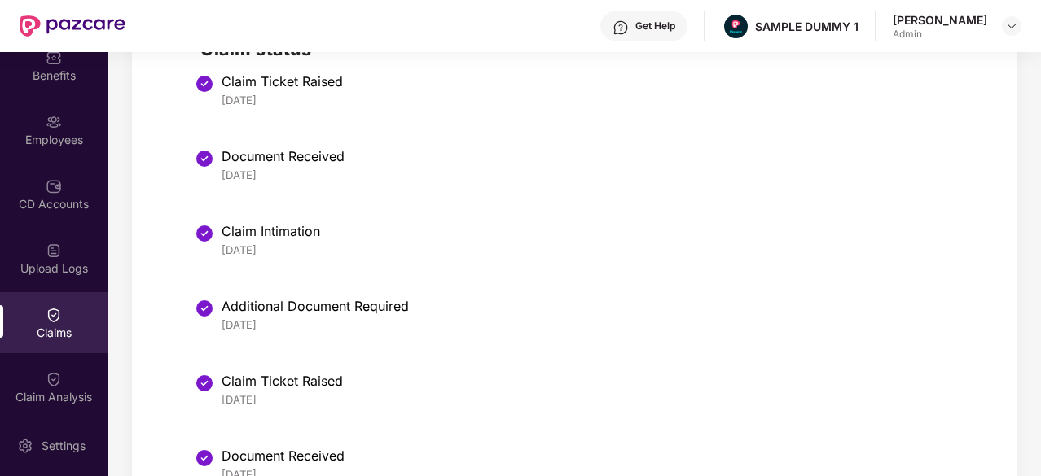
click at [272, 160] on div "Document Received" at bounding box center [600, 156] width 759 height 16
drag, startPoint x: 272, startPoint y: 160, endPoint x: 305, endPoint y: 191, distance: 44.9
click at [305, 191] on li "Document Received 26 Jun 2025" at bounding box center [590, 191] width 780 height 75
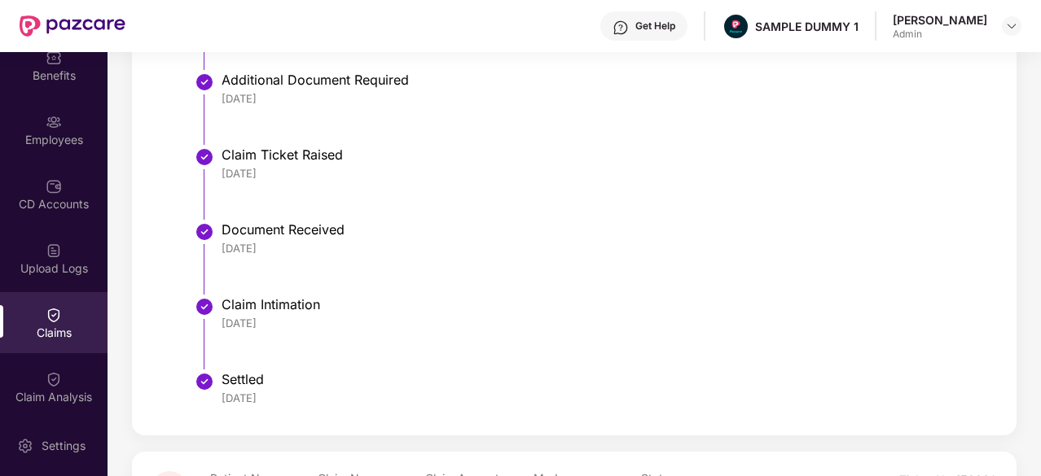
scroll to position [1009, 0]
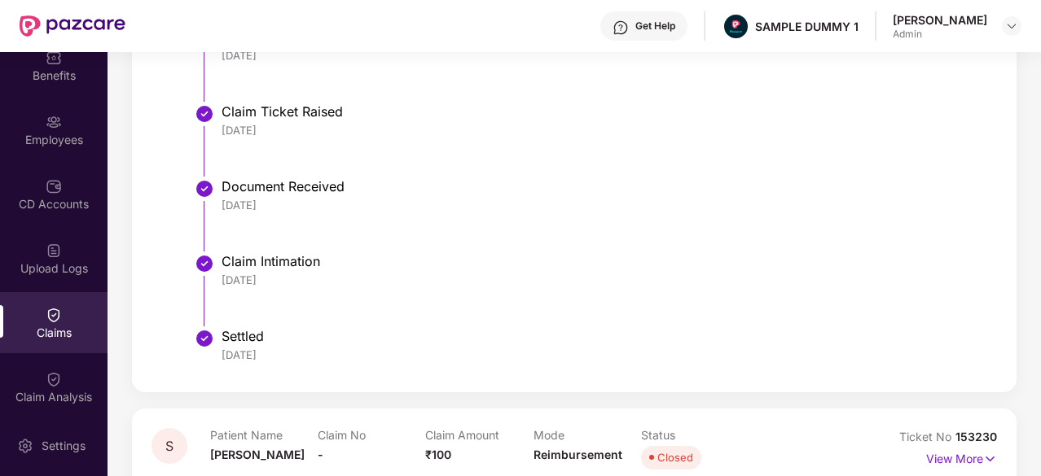
drag, startPoint x: 290, startPoint y: 278, endPoint x: 214, endPoint y: 274, distance: 75.8
click at [214, 274] on li "Claim Intimation 18 Jul 2025" at bounding box center [590, 296] width 780 height 75
drag, startPoint x: 285, startPoint y: 352, endPoint x: 217, endPoint y: 348, distance: 68.5
click at [217, 348] on li "Settled 23 Jul 2025" at bounding box center [590, 353] width 780 height 39
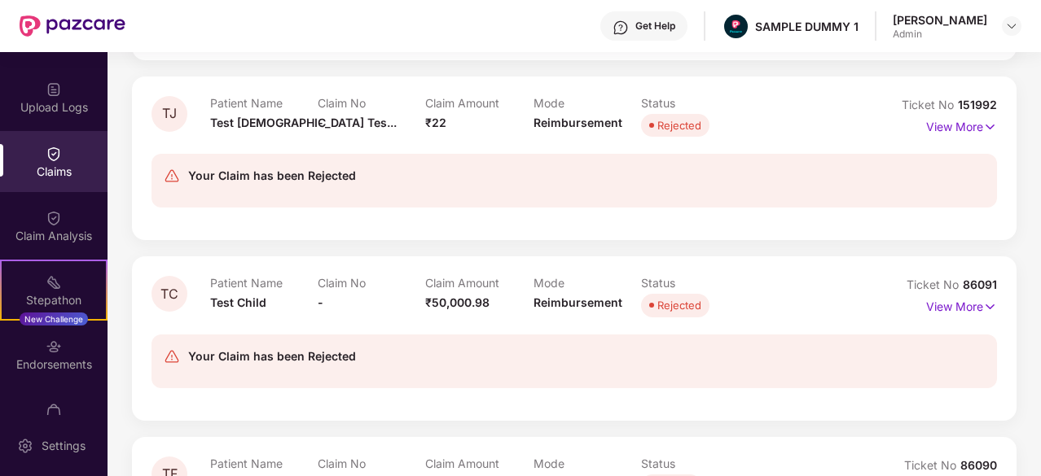
scroll to position [243, 0]
click at [46, 222] on img at bounding box center [54, 218] width 16 height 16
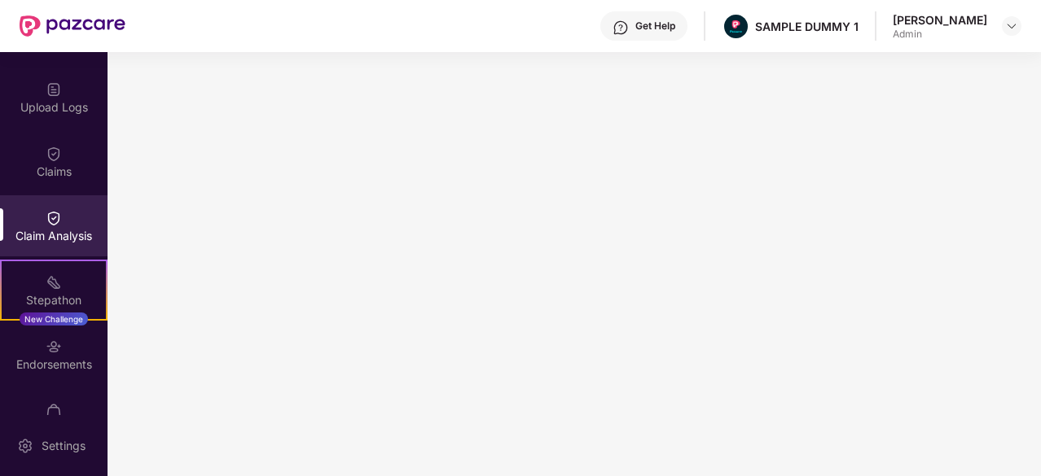
click at [625, 20] on div "Get Help" at bounding box center [643, 25] width 87 height 29
